Goal: Navigation & Orientation: Understand site structure

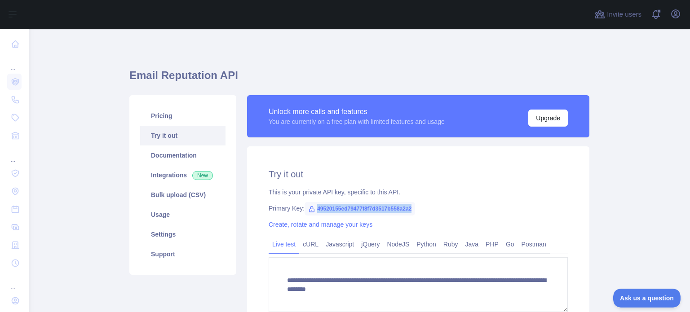
scroll to position [73, 0]
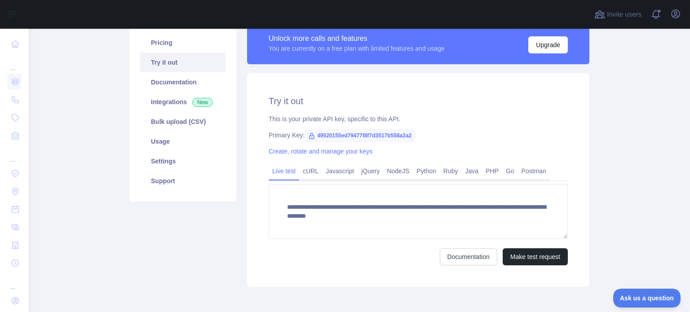
click at [452, 307] on div "Abstract API Inc. Terms of service Privacy policy" at bounding box center [359, 316] width 460 height 32
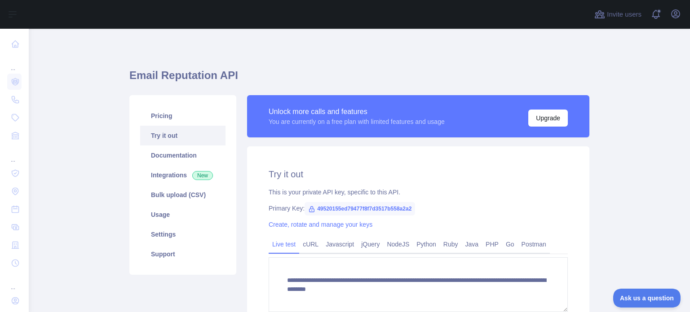
click at [636, 213] on main "**********" at bounding box center [359, 170] width 661 height 283
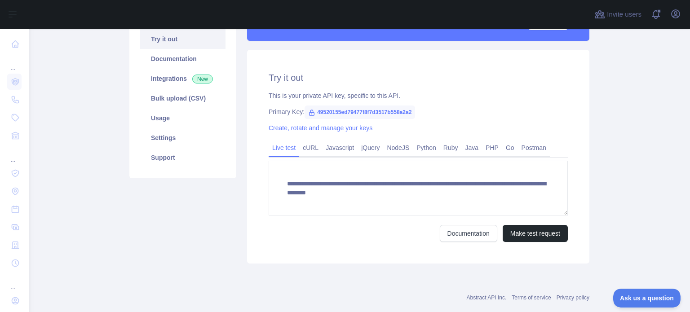
scroll to position [97, 0]
click at [598, 167] on main "**********" at bounding box center [359, 170] width 661 height 283
click at [518, 148] on link "Postman" at bounding box center [534, 147] width 32 height 14
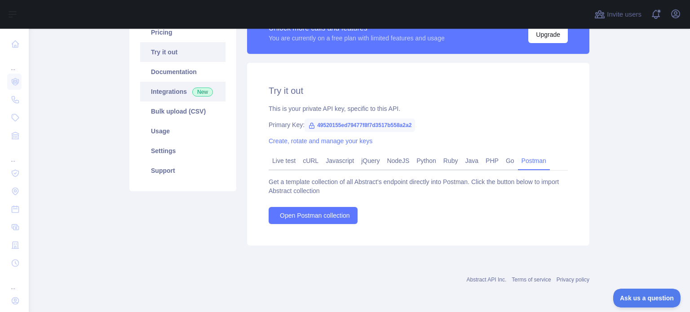
click at [166, 88] on link "Integrations New" at bounding box center [182, 92] width 85 height 20
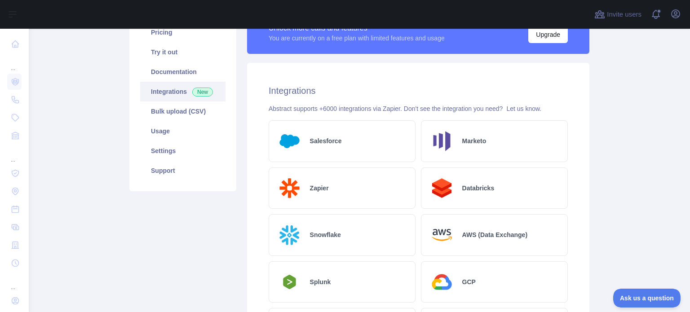
click at [370, 145] on div "Salesforce" at bounding box center [342, 141] width 147 height 42
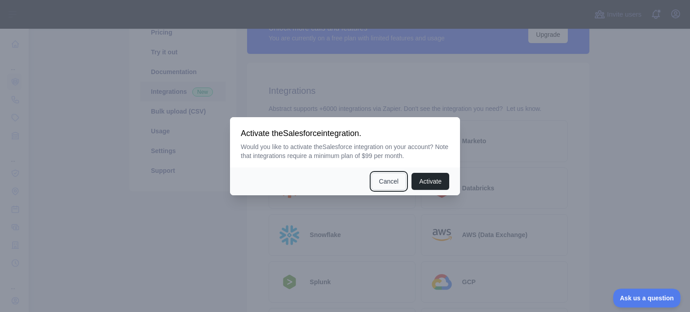
click at [394, 177] on button "Cancel" at bounding box center [389, 181] width 35 height 17
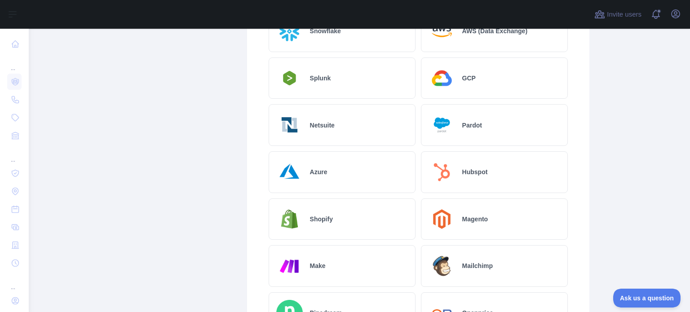
scroll to position [328, 0]
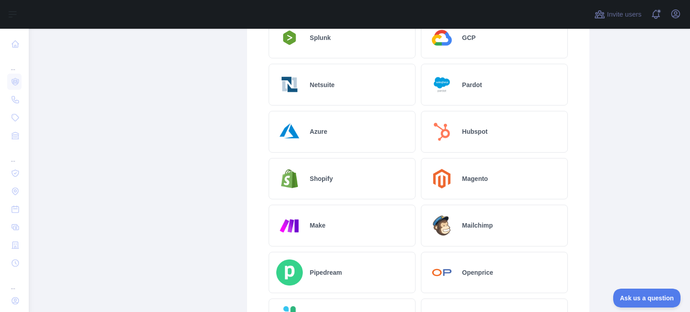
click at [451, 221] on img at bounding box center [442, 226] width 27 height 27
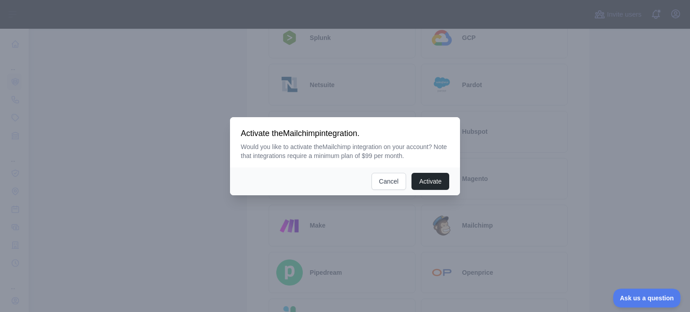
click at [442, 194] on div "Activate Cancel" at bounding box center [345, 182] width 230 height 28
click at [434, 181] on button "Activate" at bounding box center [431, 181] width 38 height 17
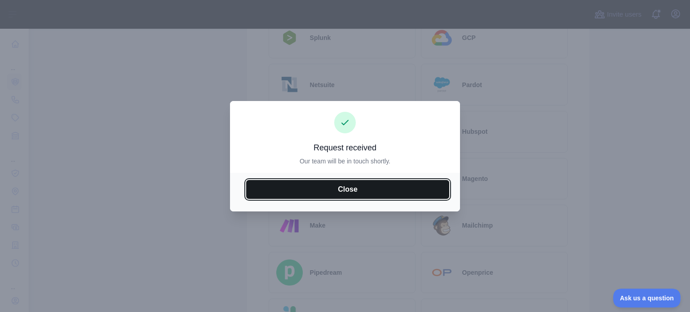
click at [410, 190] on button "Close" at bounding box center [347, 189] width 203 height 19
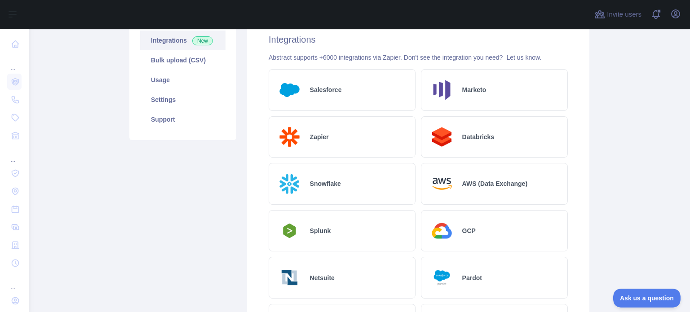
scroll to position [0, 0]
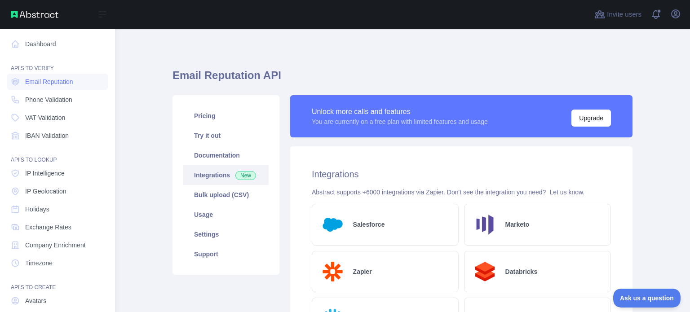
drag, startPoint x: 56, startPoint y: 138, endPoint x: 43, endPoint y: 145, distance: 14.5
click at [43, 145] on nav "Dashboard API'S TO VERIFY Email Reputation Phone Validation VAT Validation IBAN…" at bounding box center [57, 196] width 101 height 334
click at [46, 140] on span "IBAN Validation" at bounding box center [47, 135] width 44 height 9
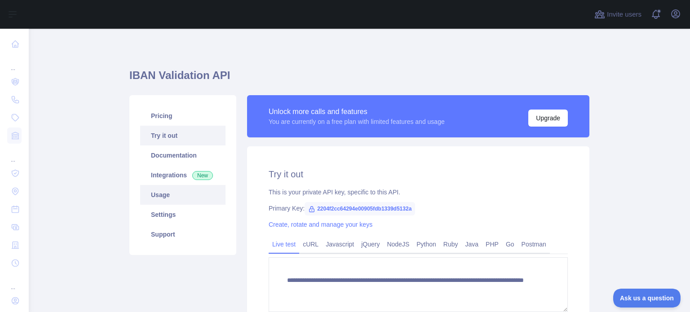
click at [162, 200] on link "Usage" at bounding box center [182, 195] width 85 height 20
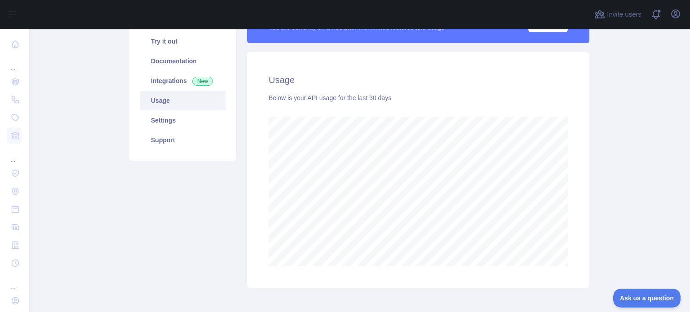
scroll to position [95, 0]
click at [152, 117] on link "Settings" at bounding box center [182, 120] width 85 height 20
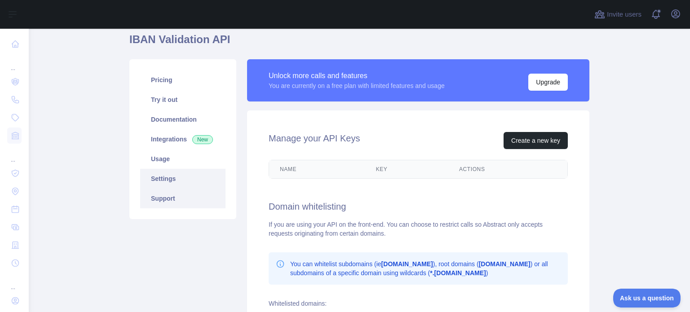
scroll to position [35, 0]
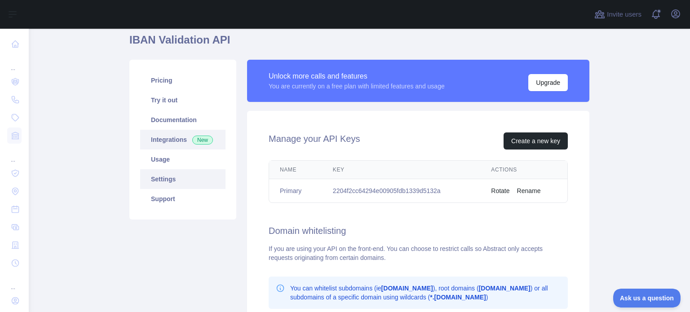
click at [165, 134] on link "Integrations New" at bounding box center [182, 140] width 85 height 20
